Goal: Complete application form

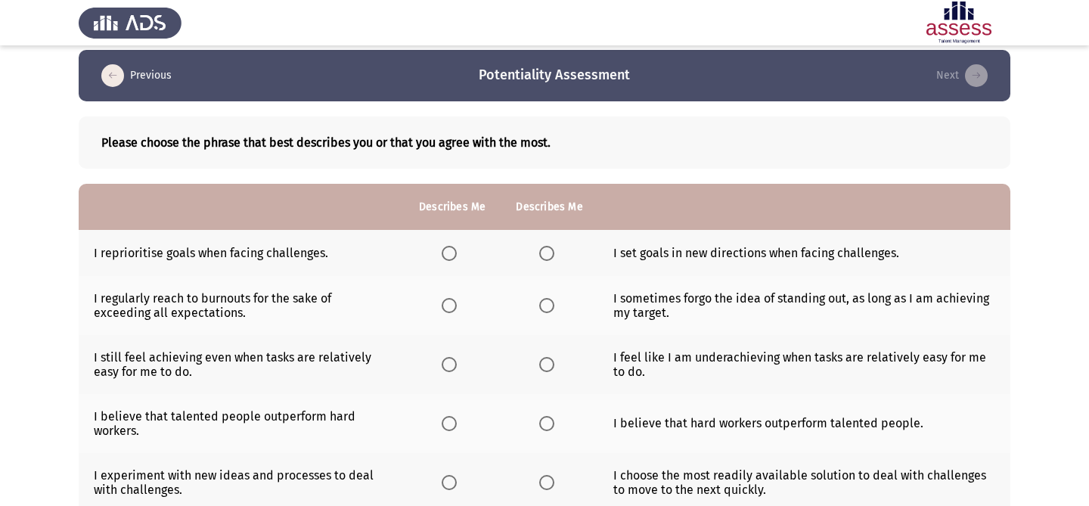
scroll to position [13, 0]
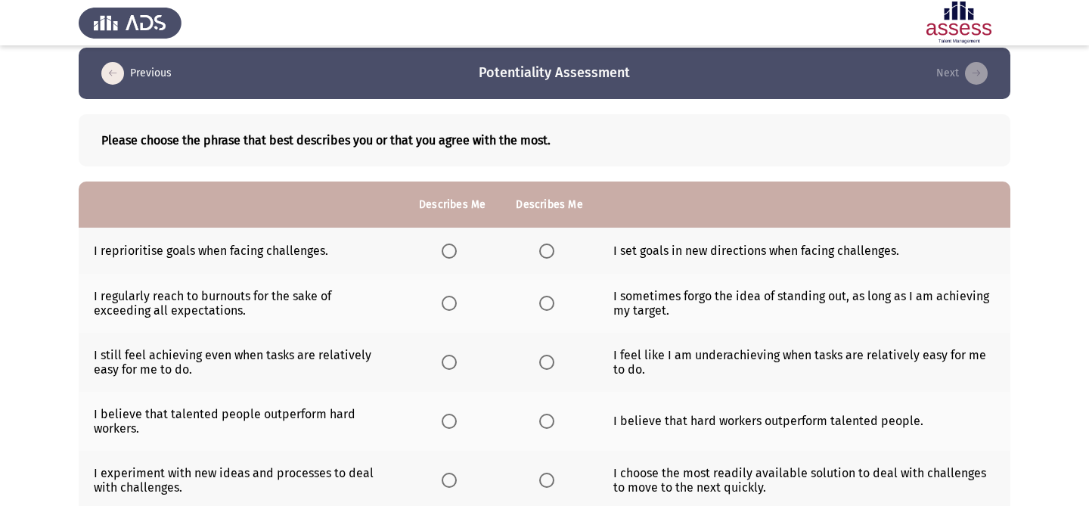
click at [446, 257] on span "Select an option" at bounding box center [448, 250] width 15 height 15
click at [446, 257] on input "Select an option" at bounding box center [448, 250] width 15 height 15
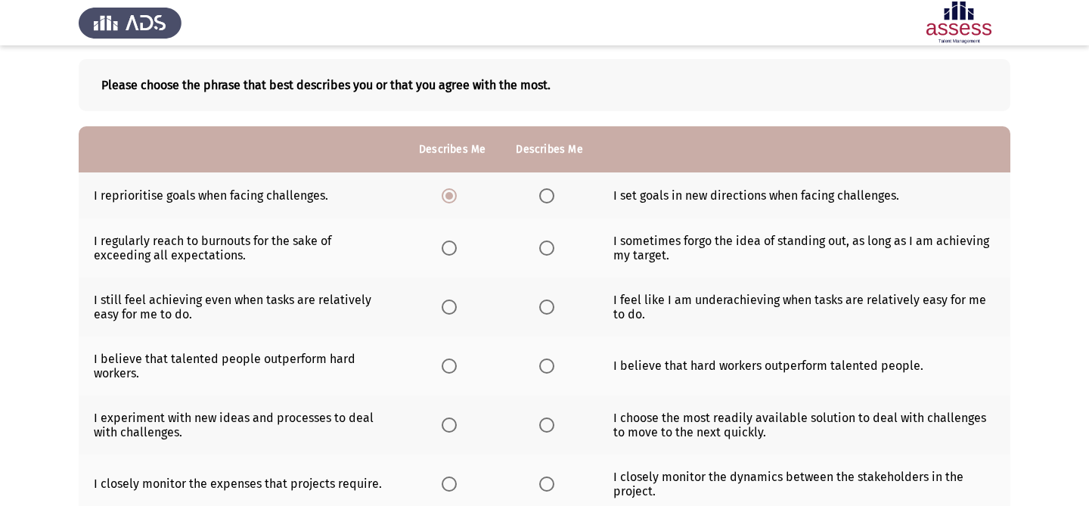
scroll to position [70, 0]
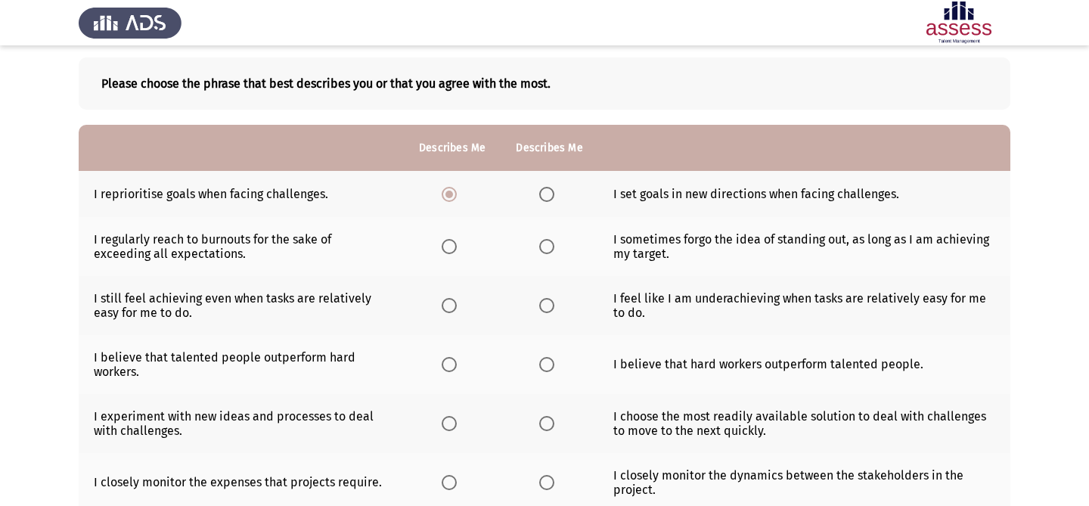
click at [455, 253] on span "Select an option" at bounding box center [448, 246] width 15 height 15
click at [455, 253] on input "Select an option" at bounding box center [448, 246] width 15 height 15
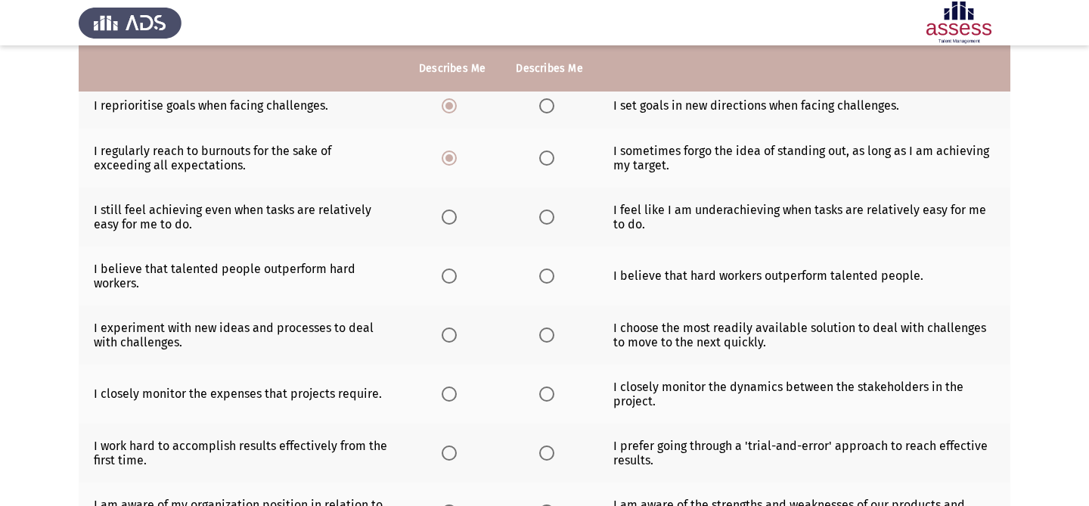
click at [443, 227] on th at bounding box center [452, 216] width 97 height 59
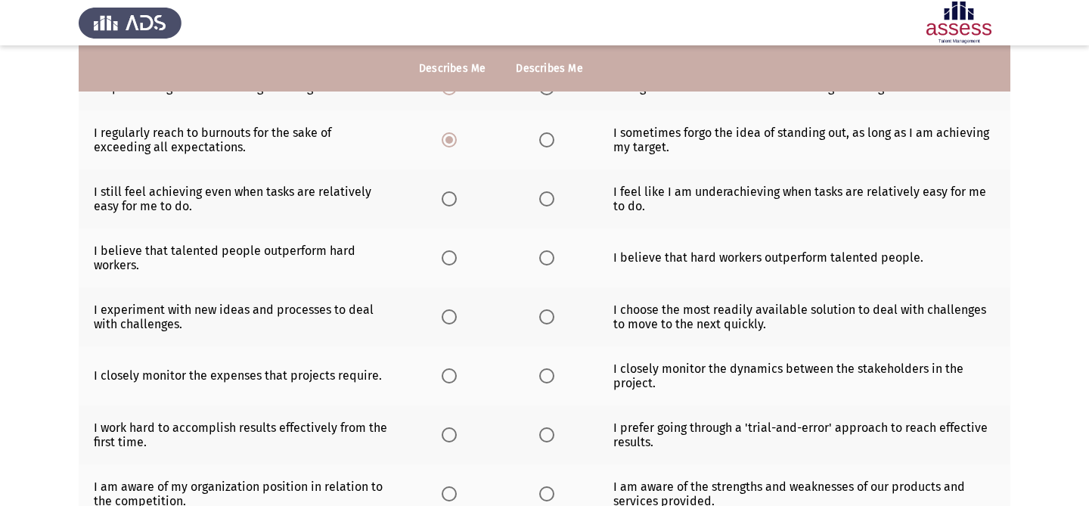
click at [442, 197] on span "Select an option" at bounding box center [448, 198] width 15 height 15
click at [442, 197] on input "Select an option" at bounding box center [448, 198] width 15 height 15
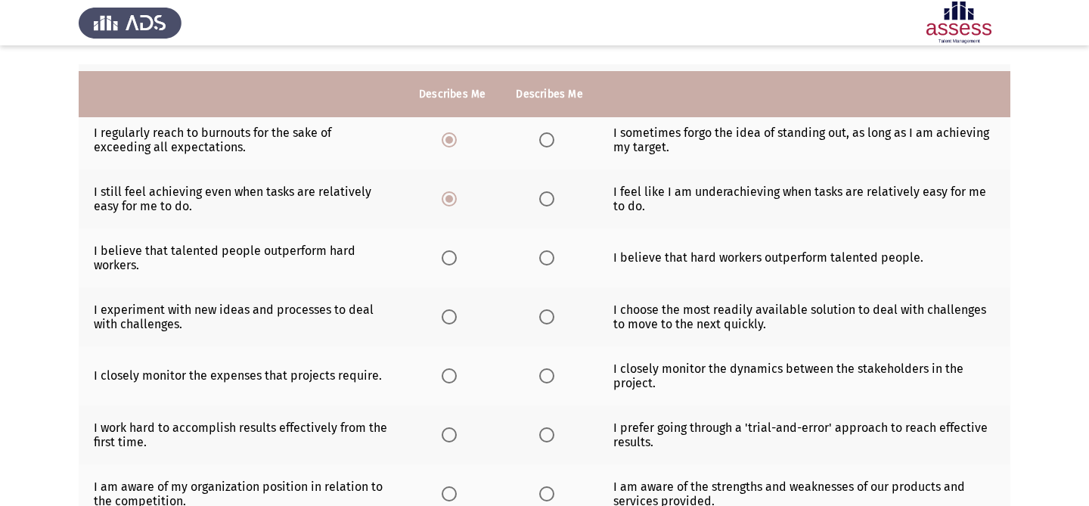
scroll to position [278, 0]
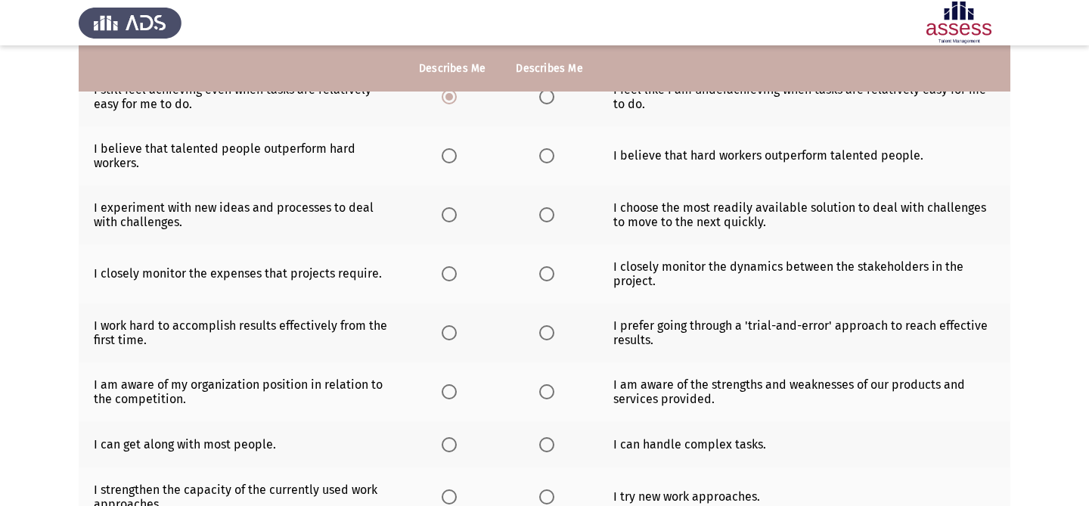
click at [530, 160] on th at bounding box center [548, 155] width 97 height 59
click at [547, 158] on span "Select an option" at bounding box center [546, 155] width 15 height 15
click at [547, 158] on input "Select an option" at bounding box center [546, 155] width 15 height 15
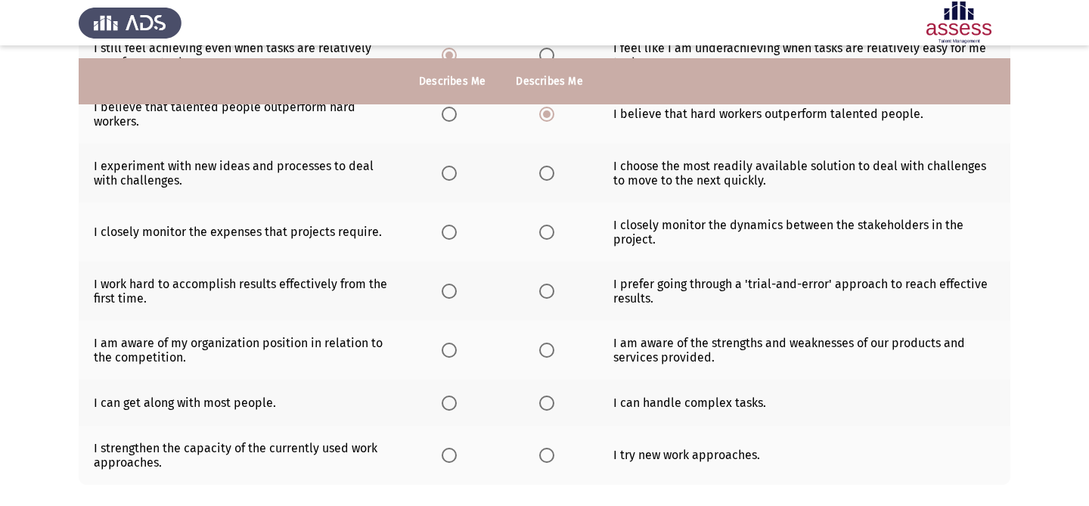
scroll to position [350, 0]
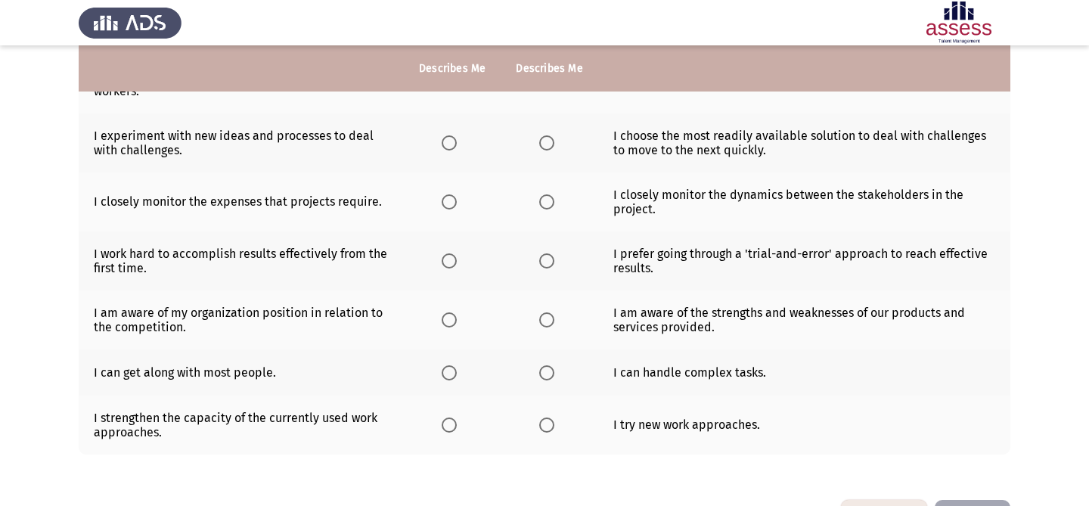
click at [447, 145] on span "Select an option" at bounding box center [448, 142] width 15 height 15
click at [447, 145] on input "Select an option" at bounding box center [448, 142] width 15 height 15
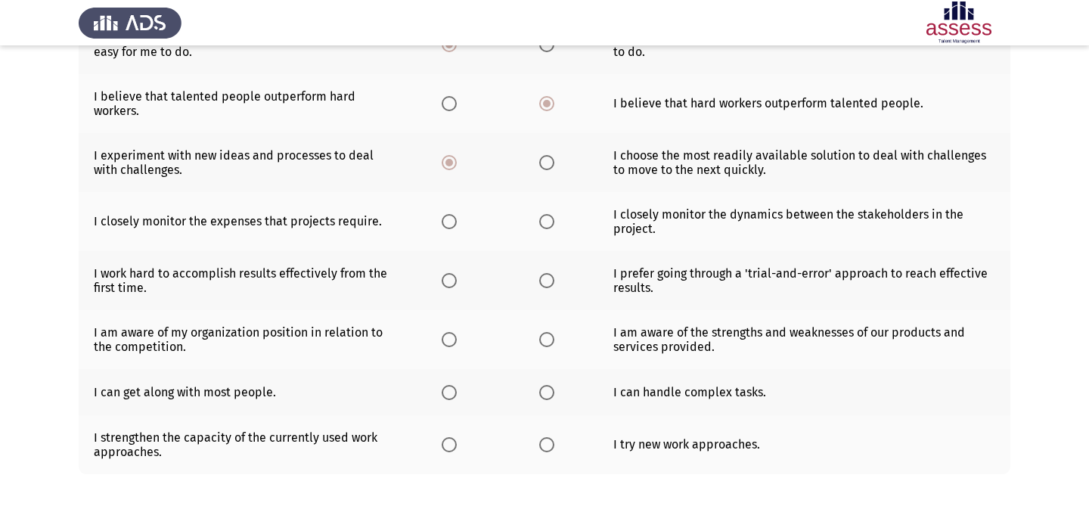
scroll to position [340, 0]
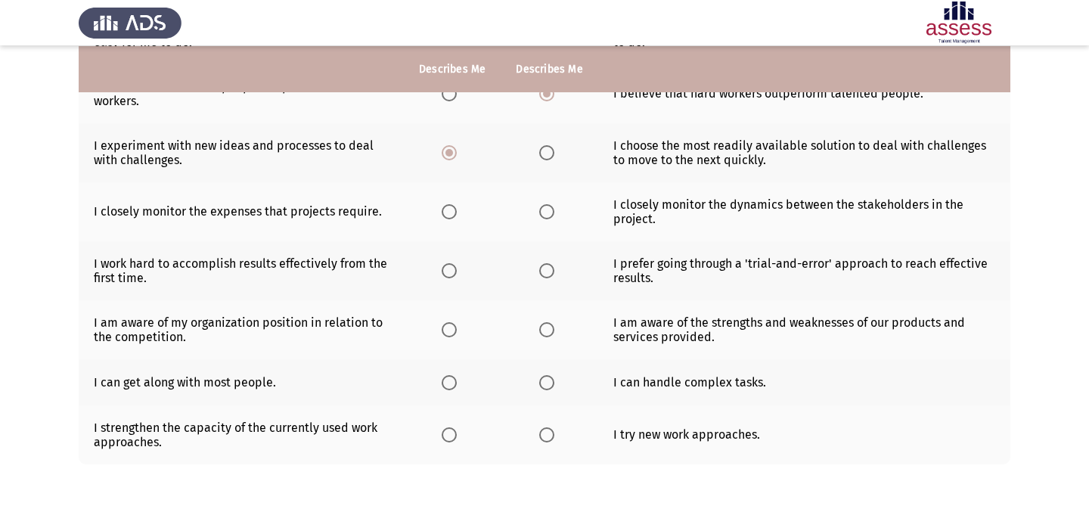
click at [447, 212] on span "Select an option" at bounding box center [448, 211] width 15 height 15
click at [447, 212] on input "Select an option" at bounding box center [448, 211] width 15 height 15
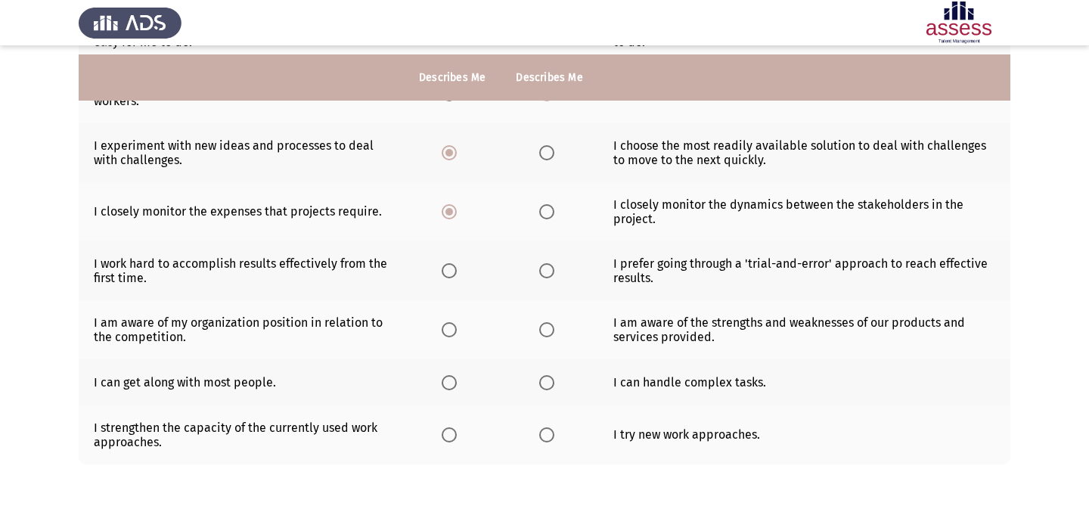
scroll to position [404, 0]
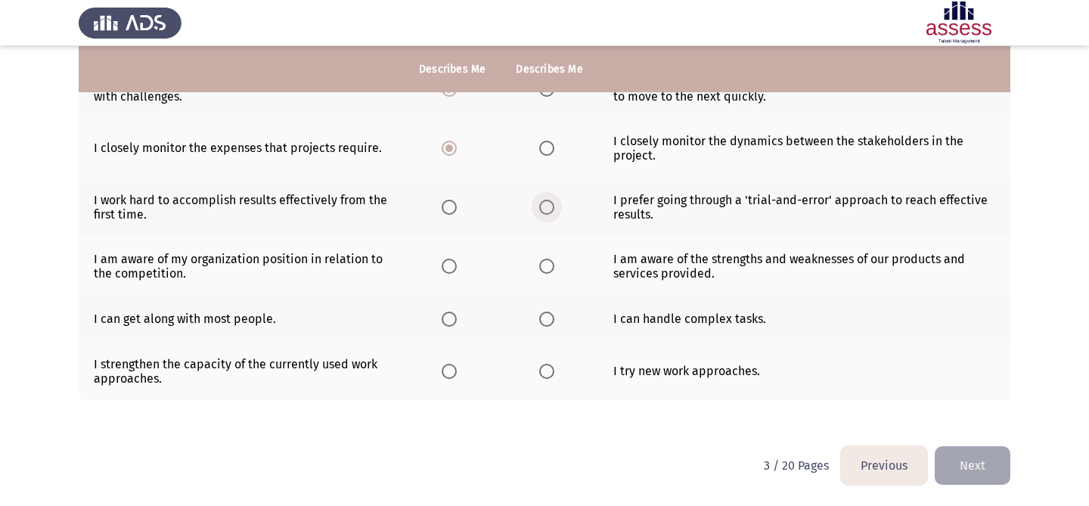
click at [546, 210] on span "Select an option" at bounding box center [546, 207] width 15 height 15
click at [546, 210] on input "Select an option" at bounding box center [546, 207] width 15 height 15
click at [444, 268] on span "Select an option" at bounding box center [448, 266] width 15 height 15
click at [444, 268] on input "Select an option" at bounding box center [448, 266] width 15 height 15
click at [445, 313] on span "Select an option" at bounding box center [448, 318] width 15 height 15
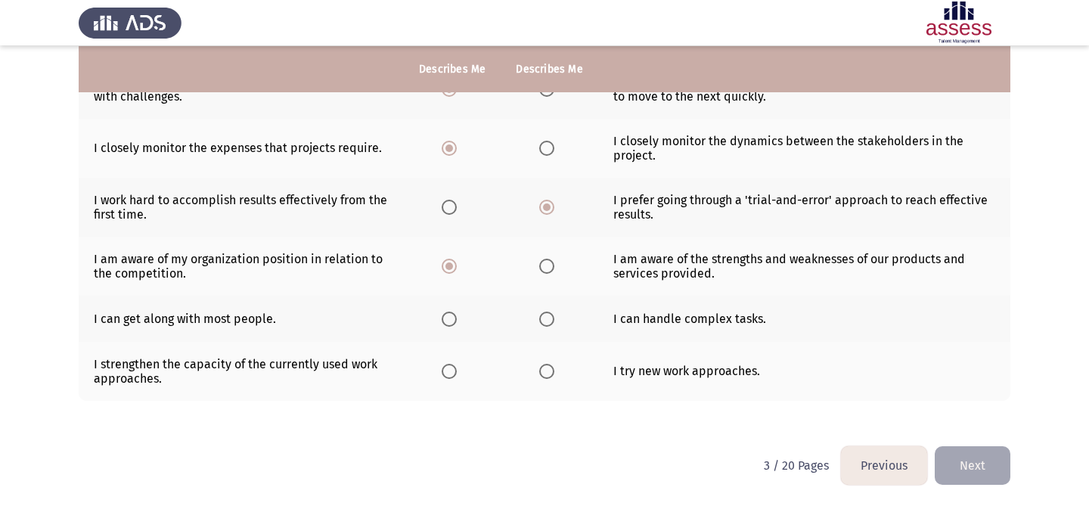
click at [445, 313] on input "Select an option" at bounding box center [448, 318] width 15 height 15
click at [443, 376] on span "Select an option" at bounding box center [448, 371] width 15 height 15
click at [443, 376] on input "Select an option" at bounding box center [448, 371] width 15 height 15
click at [959, 466] on button "Next" at bounding box center [972, 465] width 76 height 39
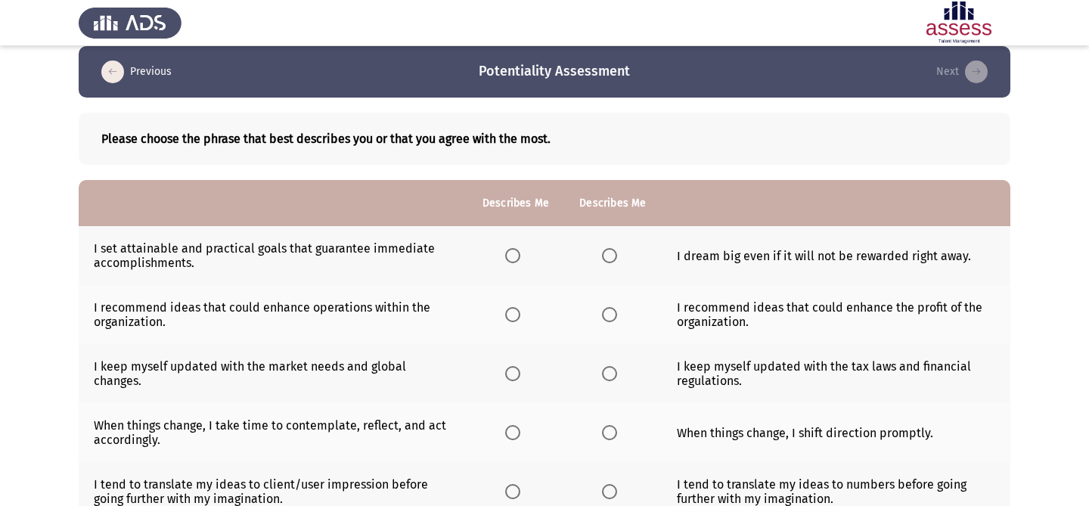
scroll to position [15, 0]
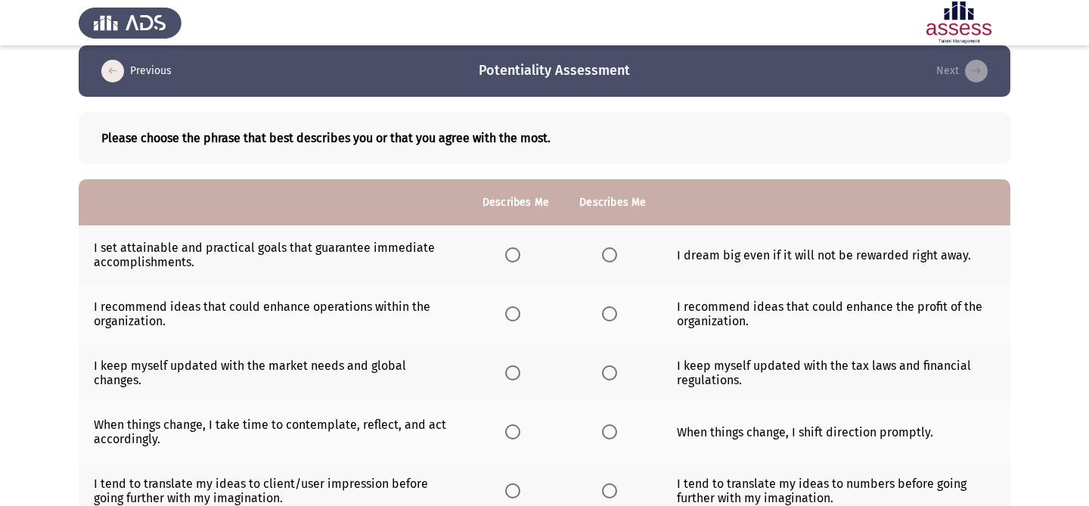
click at [513, 256] on span "Select an option" at bounding box center [512, 254] width 15 height 15
click at [513, 256] on input "Select an option" at bounding box center [512, 254] width 15 height 15
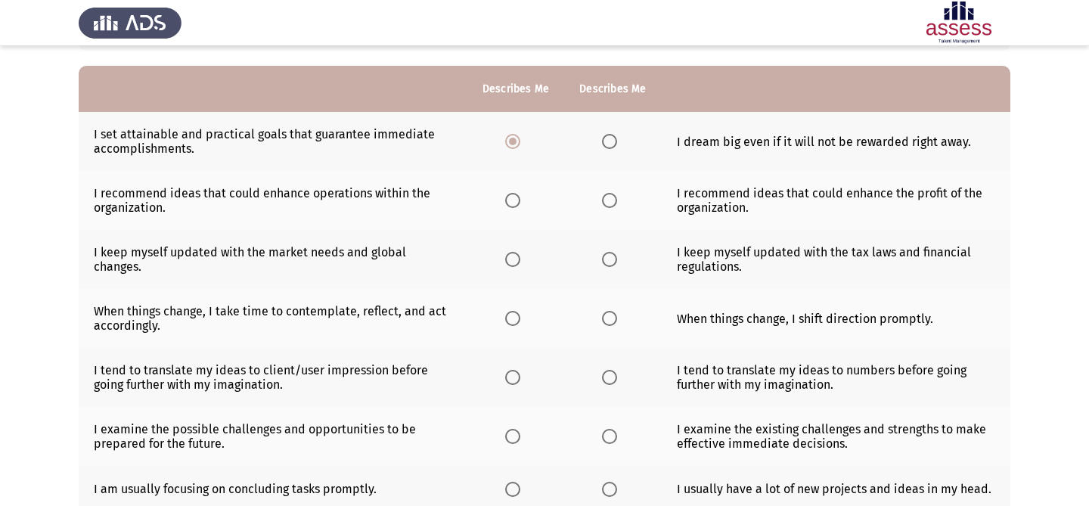
scroll to position [132, 0]
